Goal: Transaction & Acquisition: Book appointment/travel/reservation

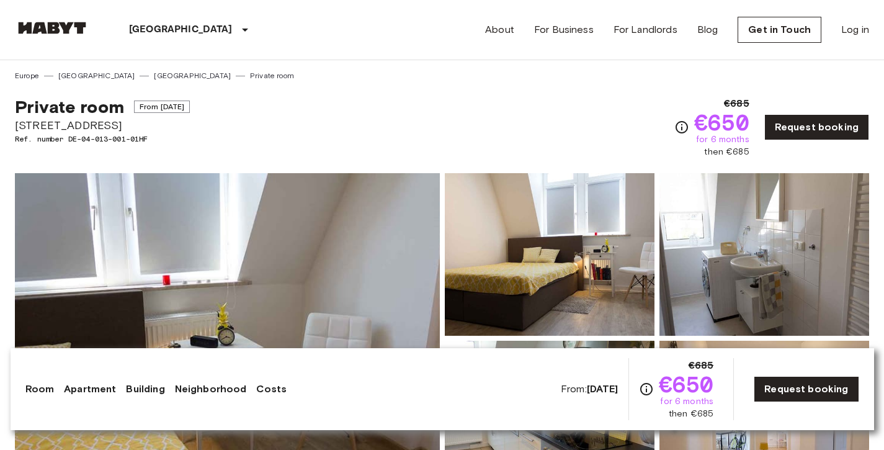
click at [515, 111] on div "Private room From [DATE] [STREET_ADDRESS]. number DE-04-013-001-01HF €685 €650 …" at bounding box center [442, 119] width 854 height 77
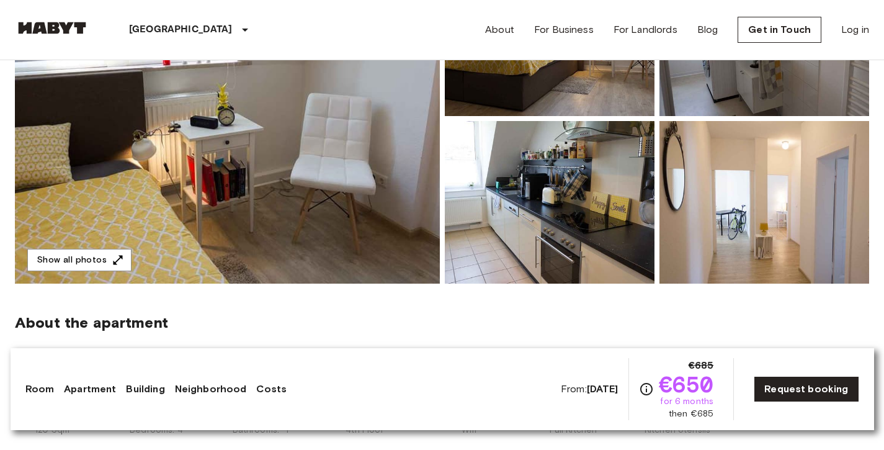
scroll to position [220, 0]
click at [166, 206] on img at bounding box center [227, 118] width 425 height 330
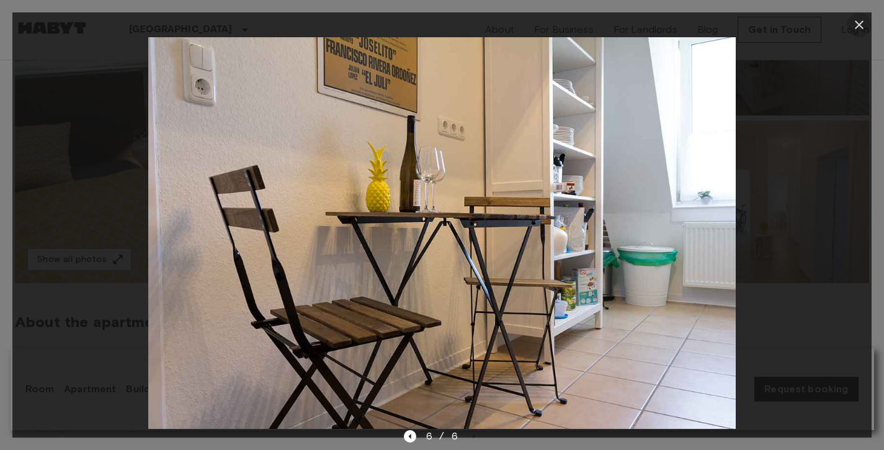
click at [859, 25] on icon "button" at bounding box center [858, 24] width 9 height 9
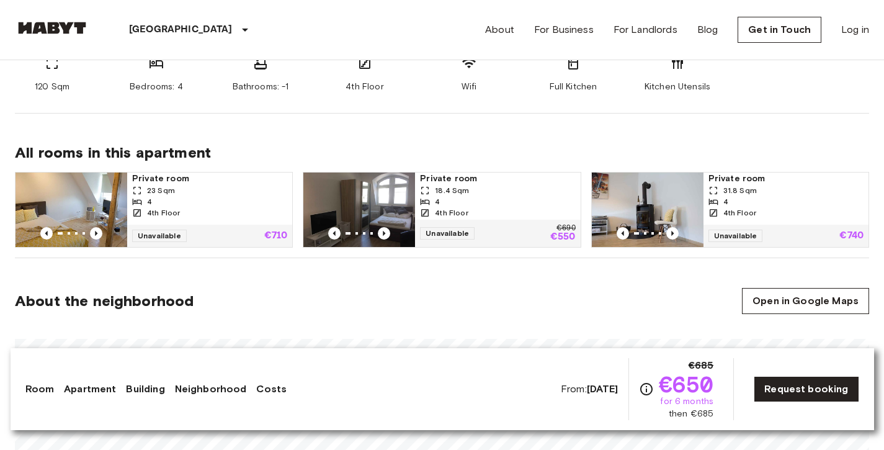
scroll to position [564, 0]
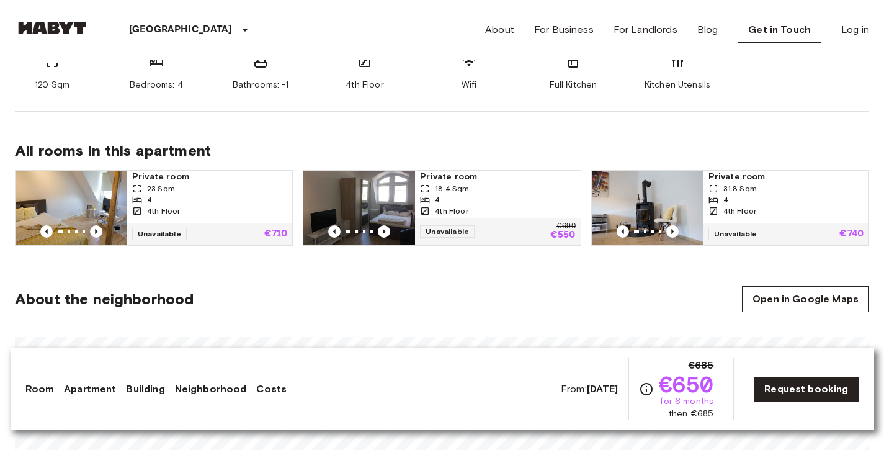
click at [384, 205] on img at bounding box center [359, 208] width 112 height 74
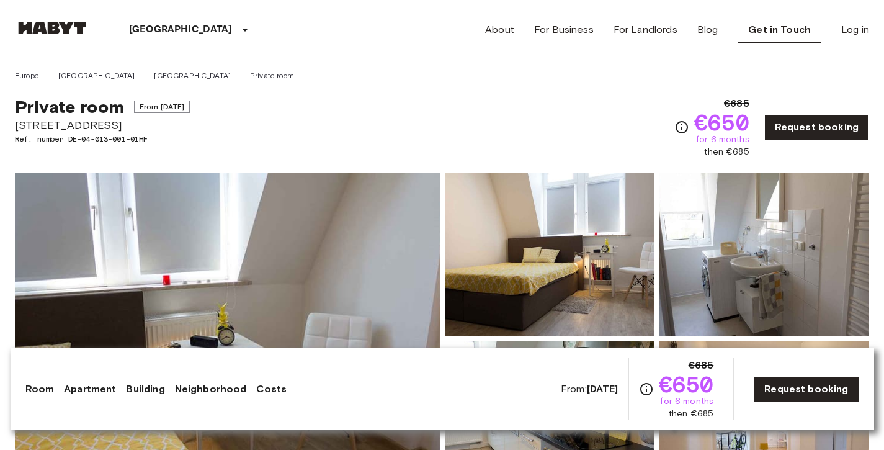
scroll to position [0, 0]
drag, startPoint x: 16, startPoint y: 126, endPoint x: 123, endPoint y: 123, distance: 107.9
click at [123, 123] on span "[STREET_ADDRESS]" at bounding box center [102, 125] width 175 height 16
copy span "[STREET_ADDRESS]"
click at [520, 123] on div "Private room From [DATE] [STREET_ADDRESS]. number DE-04-013-001-01HF €685 €650 …" at bounding box center [442, 119] width 854 height 77
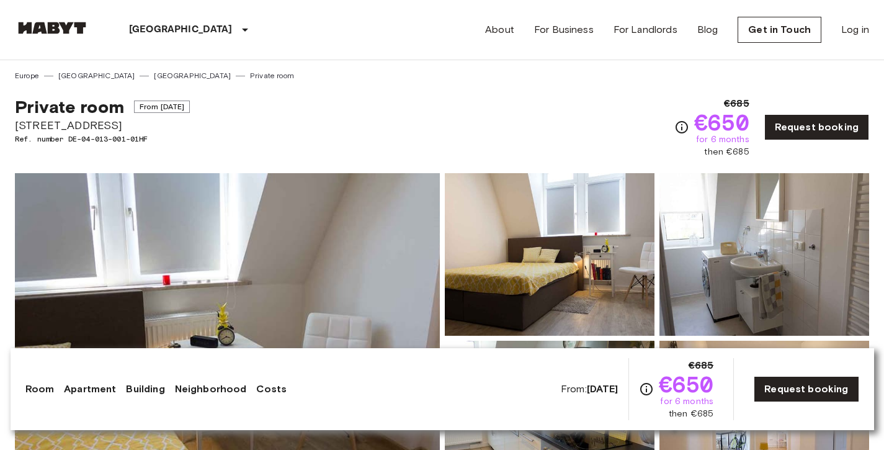
scroll to position [-10, 0]
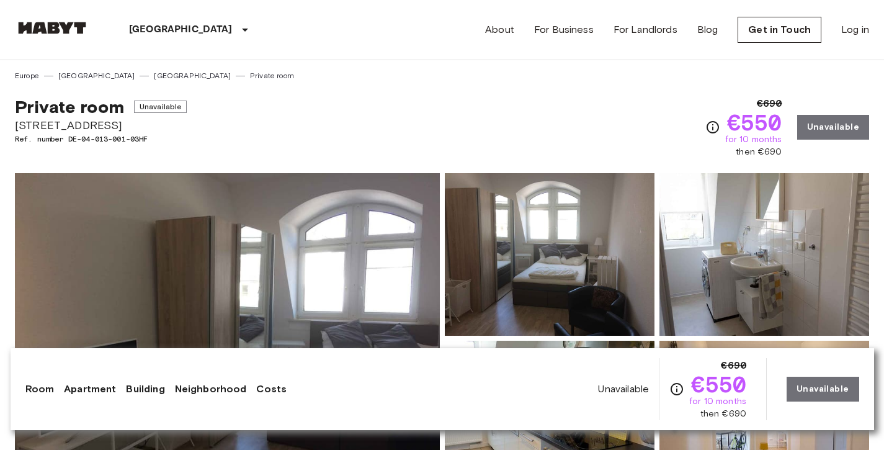
click at [353, 220] on img at bounding box center [227, 338] width 425 height 330
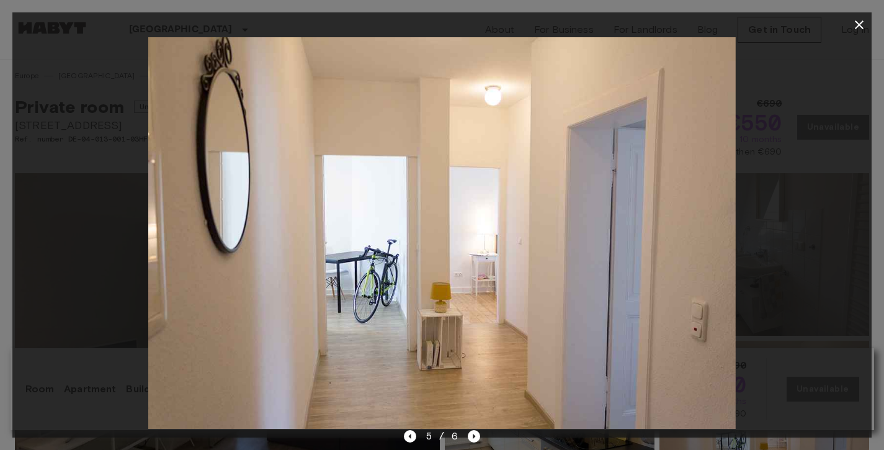
click at [856, 22] on icon "button" at bounding box center [858, 24] width 9 height 9
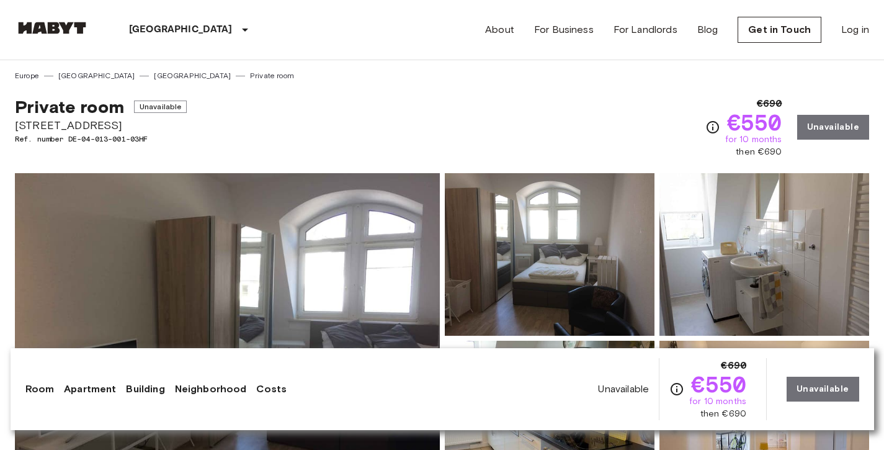
click at [559, 82] on div "Private room Unavailable [STREET_ADDRESS]. number DE-04-013-001-03HF €690 €550 …" at bounding box center [442, 119] width 854 height 77
click at [530, 84] on div "Private room Unavailable [STREET_ADDRESS]. number DE-04-013-001-03HF €690 €550 …" at bounding box center [442, 119] width 854 height 77
